Goal: Find specific page/section: Find specific page/section

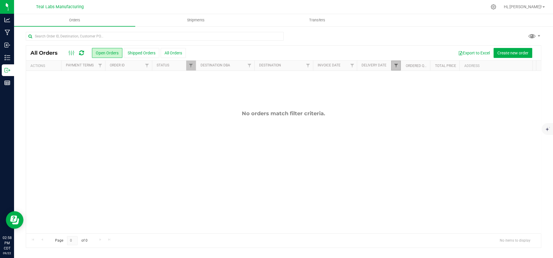
click at [395, 66] on span "Filter" at bounding box center [395, 65] width 5 height 5
click at [438, 116] on button "Clear" at bounding box center [441, 116] width 28 height 13
